Goal: Information Seeking & Learning: Understand process/instructions

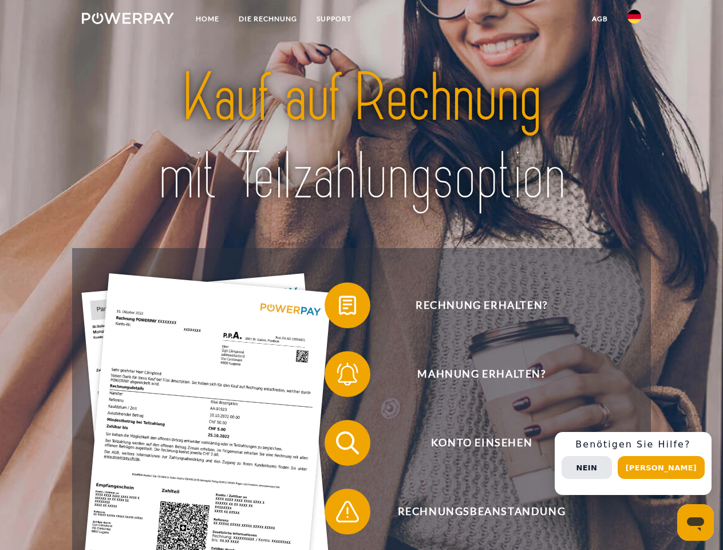
click at [128, 20] on img at bounding box center [128, 18] width 92 height 11
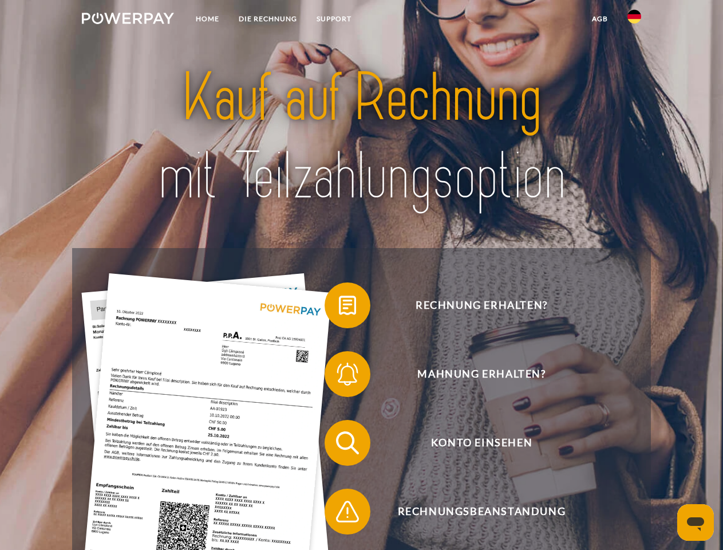
click at [634, 20] on img at bounding box center [634, 17] width 14 height 14
click at [599, 19] on link "agb" at bounding box center [599, 19] width 35 height 21
click at [339, 307] on span at bounding box center [330, 305] width 57 height 57
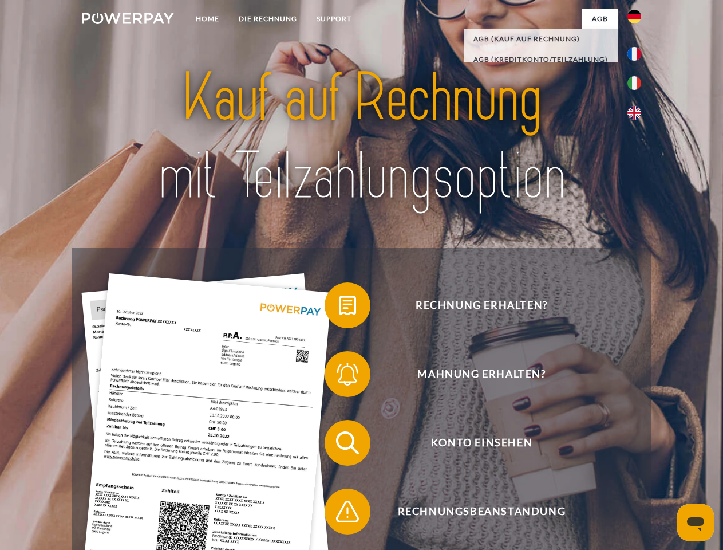
click at [339, 376] on span at bounding box center [330, 373] width 57 height 57
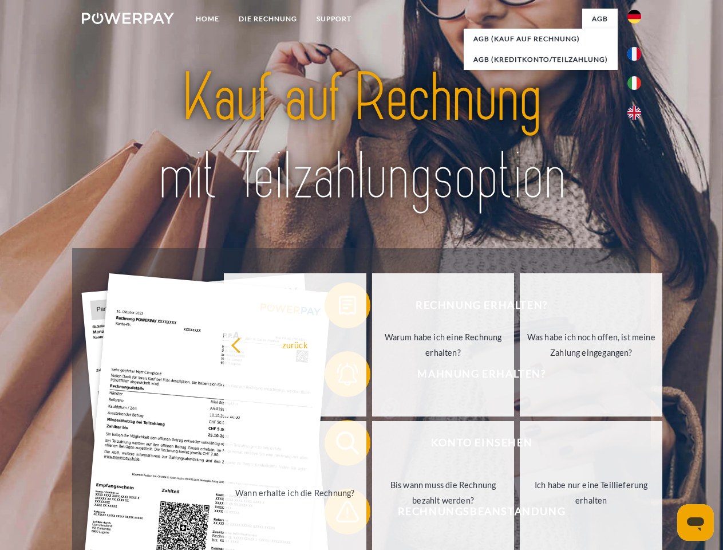
click at [372, 445] on link "Bis wann muss die Rechnung bezahlt werden?" at bounding box center [443, 492] width 143 height 143
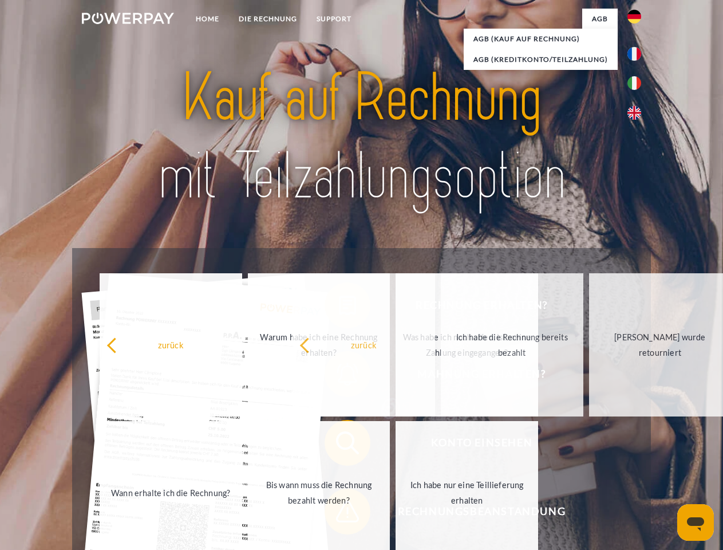
click at [339, 514] on span at bounding box center [330, 511] width 57 height 57
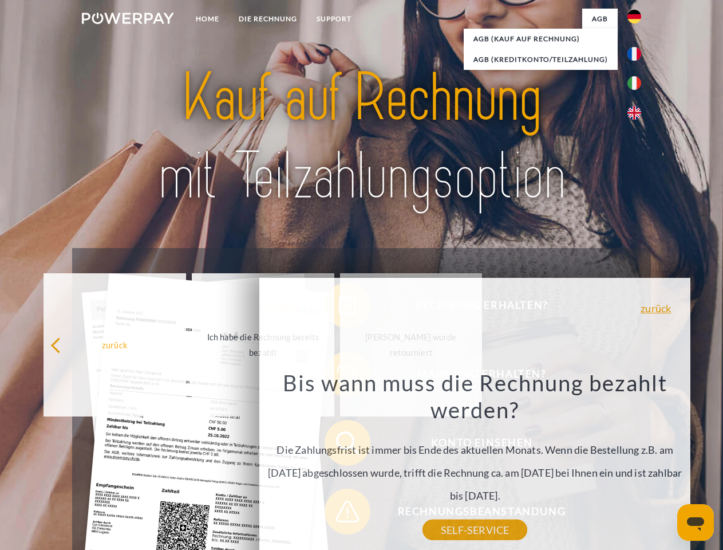
click at [637, 463] on div "Rechnung erhalten? Mahnung erhalten? Konto einsehen" at bounding box center [361, 477] width 578 height 458
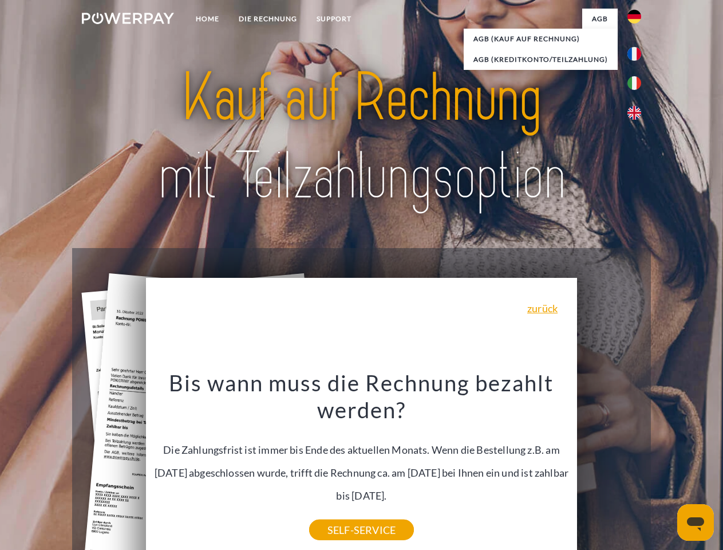
click at [609, 465] on span "Konto einsehen" at bounding box center [481, 443] width 281 height 46
click at [665, 467] on header "Home DIE RECHNUNG SUPPORT" at bounding box center [361, 395] width 723 height 791
